Goal: Task Accomplishment & Management: Manage account settings

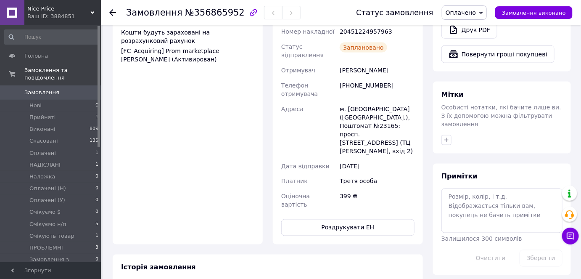
scroll to position [358, 0]
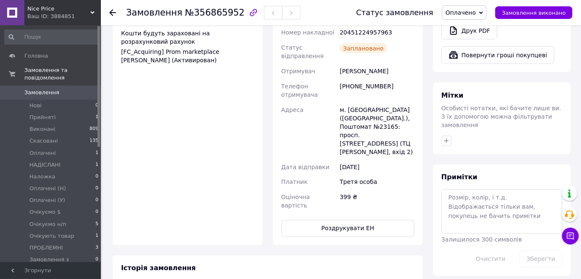
click at [465, 16] on span "Оплачено" at bounding box center [464, 12] width 45 height 14
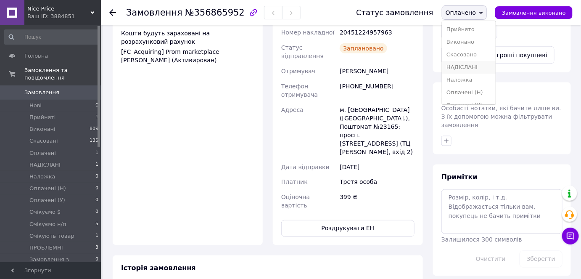
click at [470, 64] on li "НАДІСЛАНІ" at bounding box center [468, 67] width 53 height 13
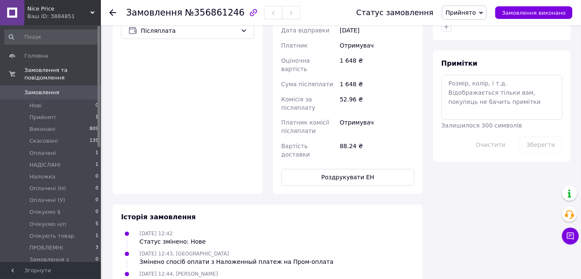
scroll to position [327, 0]
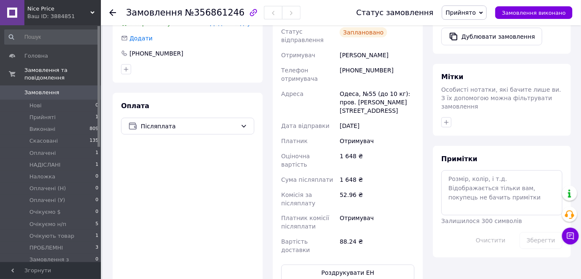
drag, startPoint x: 460, startPoint y: 12, endPoint x: 458, endPoint y: 80, distance: 68.1
click at [460, 11] on span "Прийнято" at bounding box center [461, 12] width 30 height 7
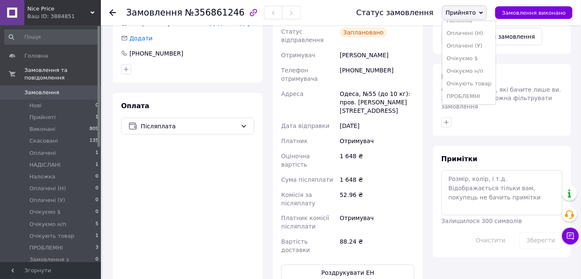
click at [479, 73] on li "Очікуємо н/п" at bounding box center [468, 71] width 53 height 13
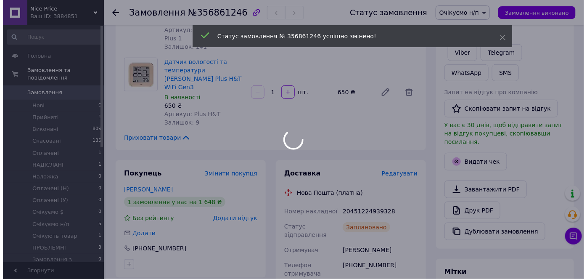
scroll to position [174, 0]
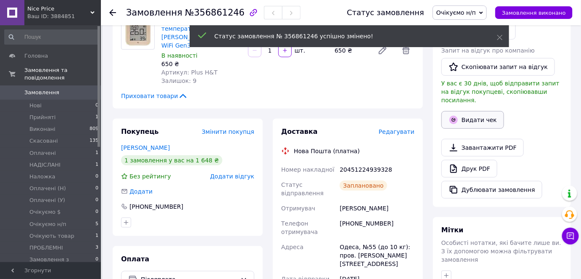
click at [465, 111] on button "Видати чек" at bounding box center [473, 120] width 63 height 18
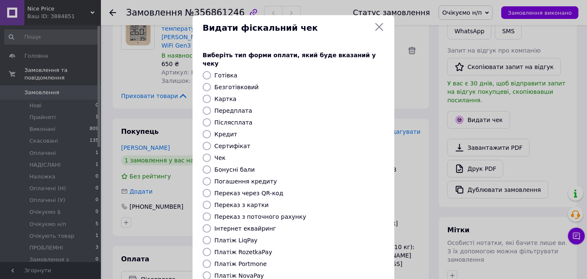
click at [226, 119] on label "Післясплата" at bounding box center [233, 122] width 38 height 7
click at [211, 118] on input "Післясплата" at bounding box center [207, 122] width 8 height 8
radio input "true"
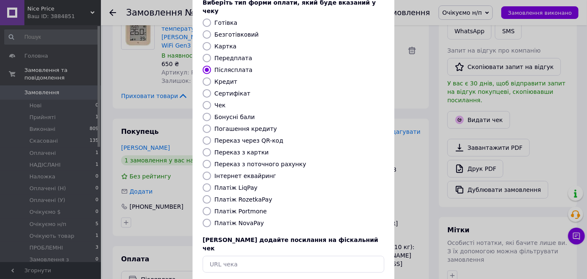
scroll to position [82, 0]
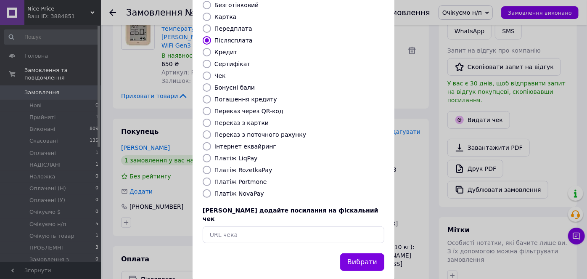
drag, startPoint x: 357, startPoint y: 243, endPoint x: 286, endPoint y: 164, distance: 106.3
click at [357, 253] on button "Вибрати" at bounding box center [362, 262] width 44 height 18
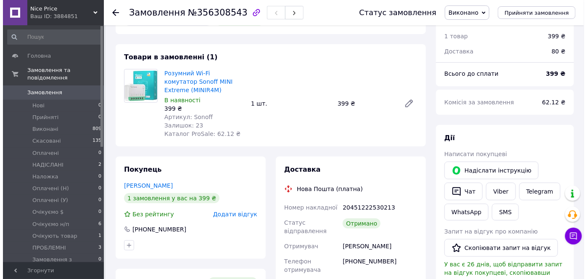
scroll to position [153, 0]
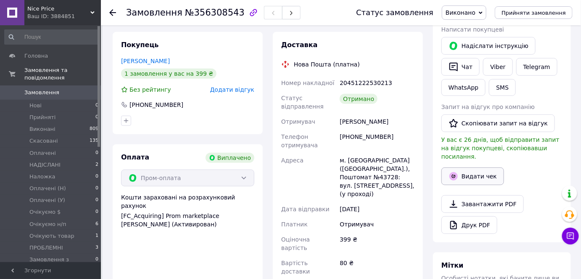
click at [454, 174] on icon "button" at bounding box center [454, 176] width 4 height 4
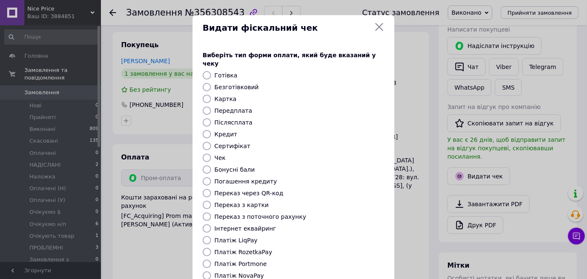
drag, startPoint x: 231, startPoint y: 100, endPoint x: 256, endPoint y: 150, distance: 55.7
click at [231, 107] on label "Передплата" at bounding box center [233, 110] width 38 height 7
click at [211, 106] on input "Передплата" at bounding box center [207, 110] width 8 height 8
radio input "true"
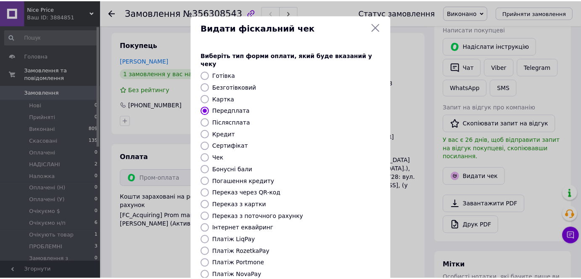
scroll to position [82, 0]
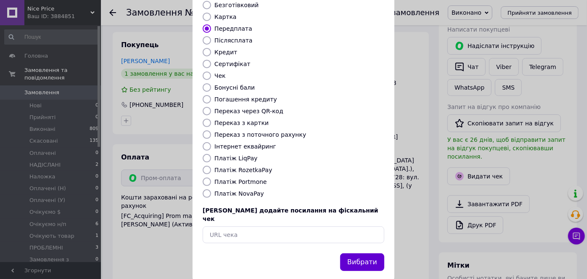
click at [352, 253] on button "Вибрати" at bounding box center [362, 262] width 44 height 18
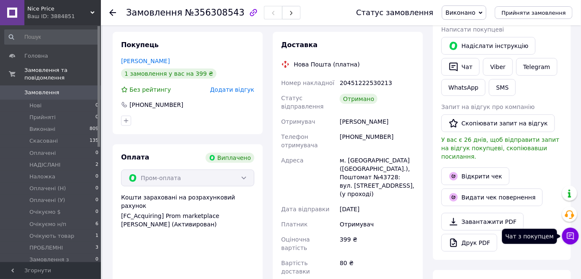
click at [571, 241] on button "Чат з покупцем" at bounding box center [570, 236] width 17 height 17
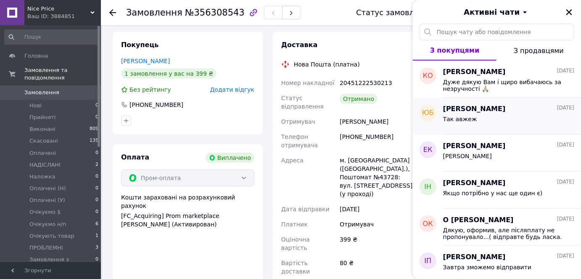
click at [483, 125] on div "Так авжеж" at bounding box center [508, 120] width 131 height 13
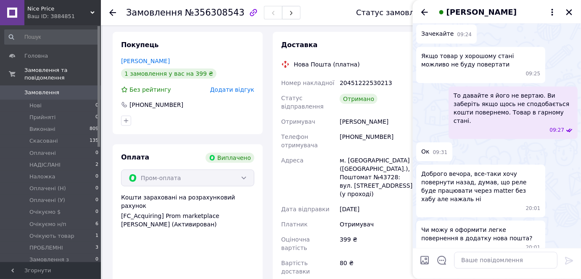
scroll to position [512, 0]
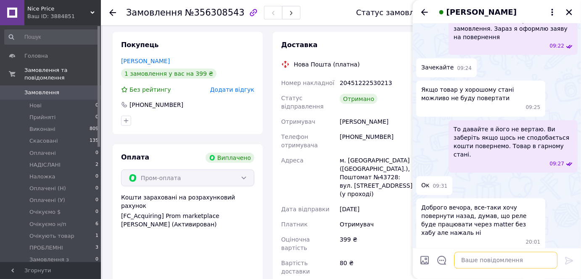
click at [533, 259] on textarea at bounding box center [505, 260] width 103 height 17
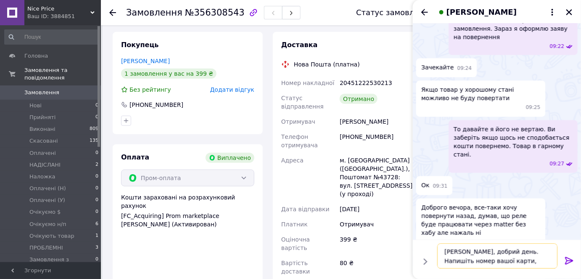
type textarea "Юрій, добрий день. Напишіть номер вашої карти, куди повернути кошти"
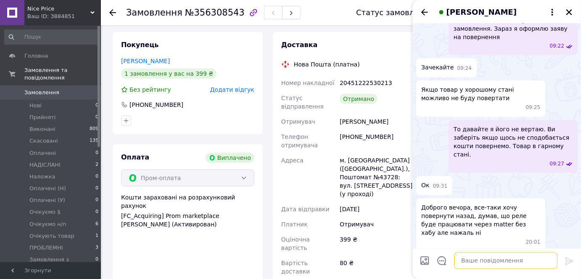
scroll to position [573, 0]
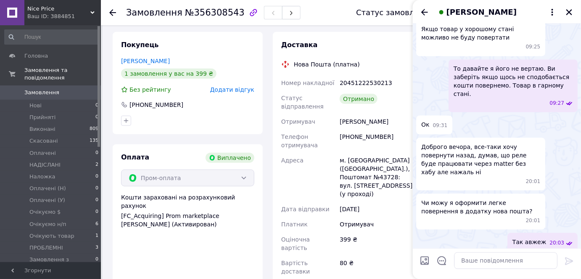
click at [80, 85] on link "Замовлення 0" at bounding box center [51, 92] width 103 height 14
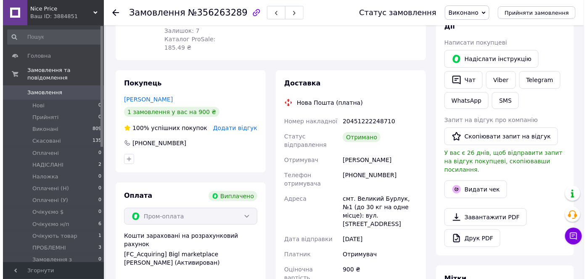
scroll to position [153, 0]
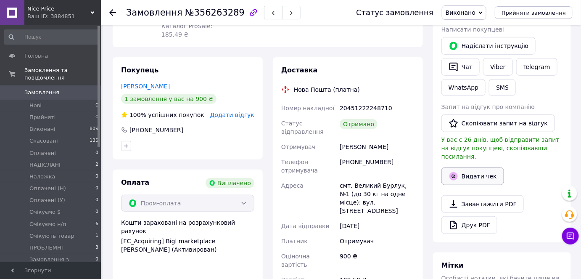
click at [456, 172] on icon "button" at bounding box center [454, 176] width 8 height 8
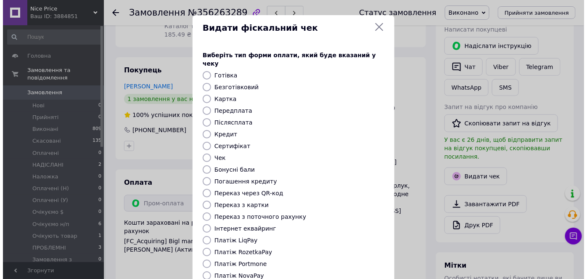
scroll to position [45, 0]
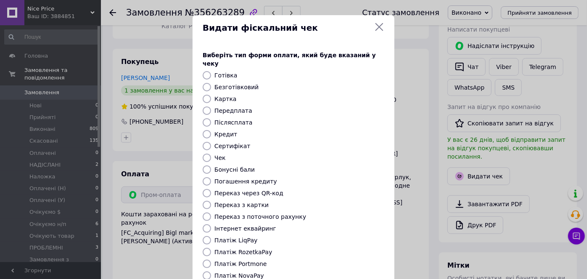
drag, startPoint x: 223, startPoint y: 100, endPoint x: 254, endPoint y: 122, distance: 38.4
click at [223, 107] on label "Передплата" at bounding box center [233, 110] width 38 height 7
click at [211, 106] on input "Передплата" at bounding box center [207, 110] width 8 height 8
radio input "true"
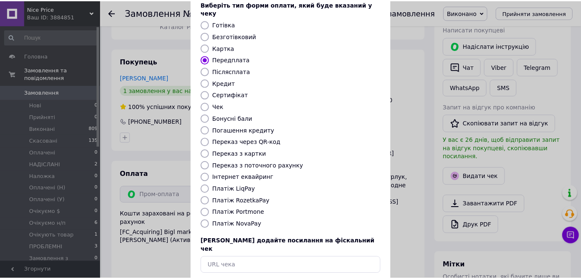
scroll to position [82, 0]
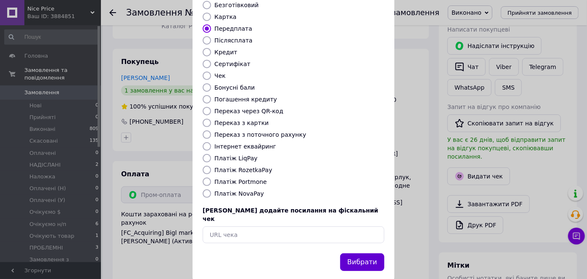
click at [359, 253] on button "Вибрати" at bounding box center [362, 262] width 44 height 18
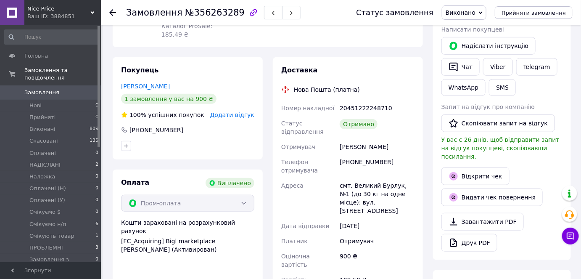
scroll to position [54, 0]
